Goal: Transaction & Acquisition: Book appointment/travel/reservation

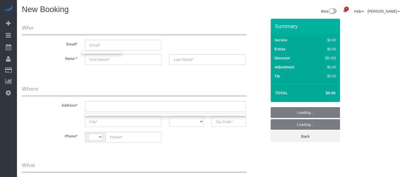
select select "string:US"
select select "object:1295"
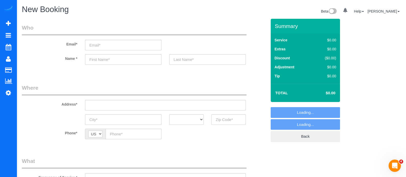
select select "object:1981"
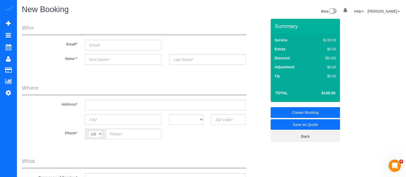
click at [113, 62] on input "text" at bounding box center [123, 59] width 76 height 11
type input "r"
type input "[PERSON_NAME]"
click at [190, 106] on input "text" at bounding box center [165, 105] width 161 height 11
drag, startPoint x: 138, startPoint y: 107, endPoint x: 65, endPoint y: 106, distance: 73.4
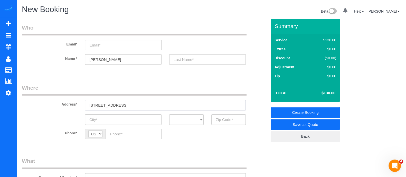
click at [65, 106] on div "Address* [STREET_ADDRESS]" at bounding box center [144, 97] width 253 height 26
paste input "[GEOGRAPHIC_DATA]"
click at [133, 104] on input "[STREET_ADDRESS]" at bounding box center [165, 105] width 161 height 11
click at [139, 106] on input "[STREET_ADDRESS]" at bounding box center [165, 105] width 161 height 11
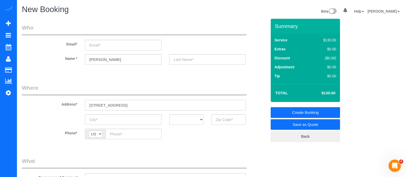
type input "[STREET_ADDRESS]"
paste input "Dunwoody"
click at [127, 122] on input "text" at bounding box center [123, 119] width 76 height 11
type input "Dunwoody"
click at [196, 119] on select "AK AL AR AZ CA CO CT DC DE [GEOGRAPHIC_DATA] [GEOGRAPHIC_DATA] HI IA ID IL IN K…" at bounding box center [186, 119] width 34 height 11
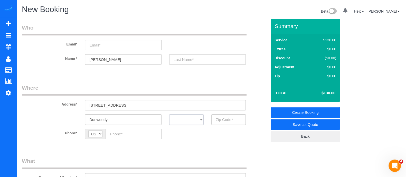
select select "GA"
click at [169, 114] on select "AK AL AR AZ CA CO CT DC DE [GEOGRAPHIC_DATA] [GEOGRAPHIC_DATA] HI IA ID IL IN K…" at bounding box center [186, 119] width 34 height 11
click at [226, 118] on input "text" at bounding box center [228, 119] width 34 height 11
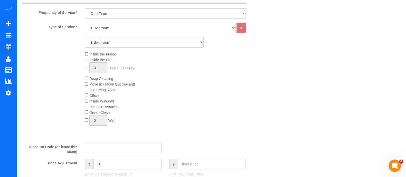
scroll to position [163, 0]
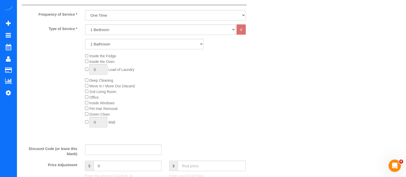
type input "30346"
click at [100, 33] on select "1 Bedroom 2 Bedrooms 3 Bedrooms 4 Bedrooms 5 Bedrooms 6 Bedrooms" at bounding box center [160, 29] width 151 height 11
select select "2"
click at [85, 24] on select "1 Bedroom 2 Bedrooms 3 Bedrooms 4 Bedrooms 5 Bedrooms 6 Bedrooms" at bounding box center [160, 29] width 151 height 11
drag, startPoint x: 100, startPoint y: 33, endPoint x: 99, endPoint y: 48, distance: 14.9
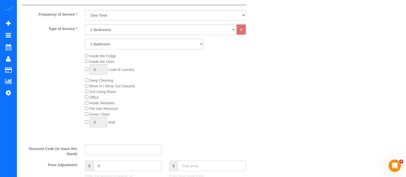
click at [99, 48] on select "1 Bathroom 2 Bathrooms 3 Bathrooms 4 Bathrooms 5 Bathrooms 6 Bathrooms" at bounding box center [144, 44] width 119 height 11
select select "2"
click at [85, 39] on select "1 Bathroom 2 Bathrooms 3 Bathrooms 4 Bathrooms 5 Bathrooms 6 Bathrooms" at bounding box center [144, 44] width 119 height 11
